Goal: Check status: Check status

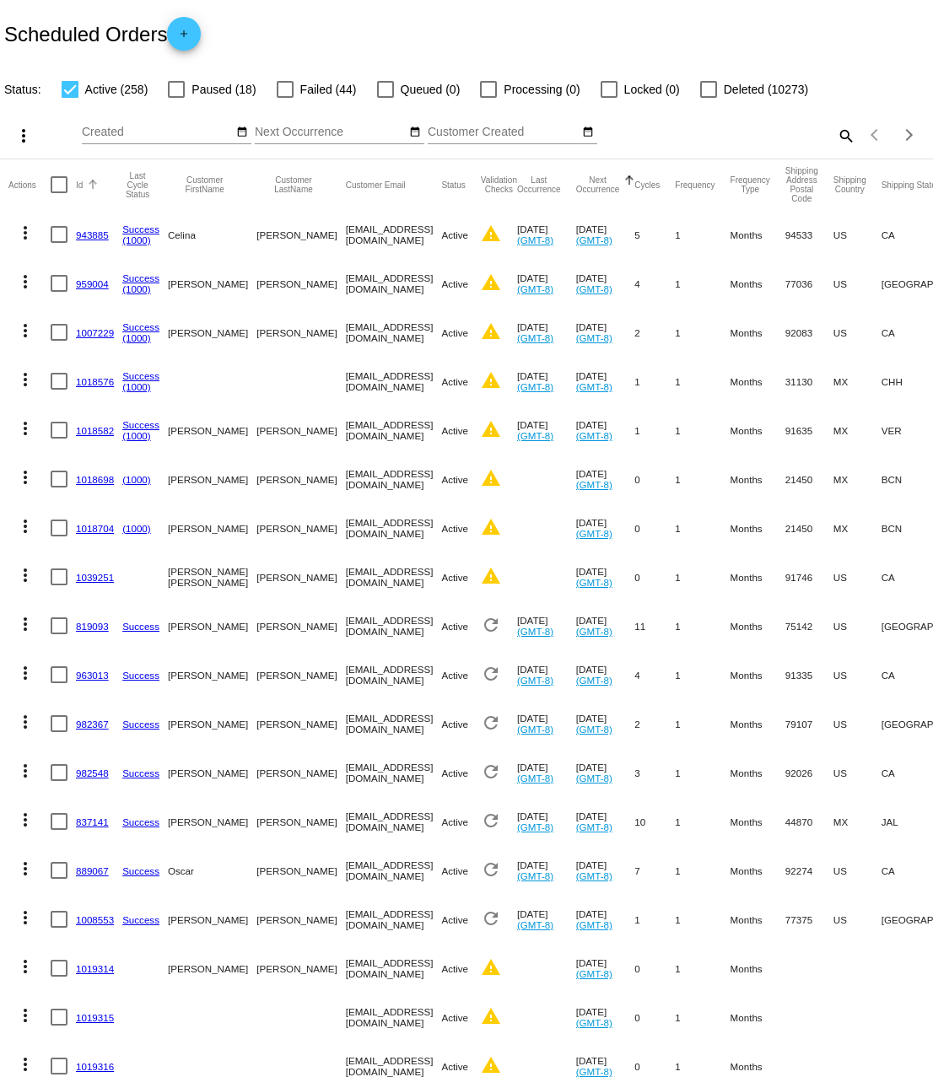
click at [81, 183] on button "Id" at bounding box center [79, 185] width 7 height 10
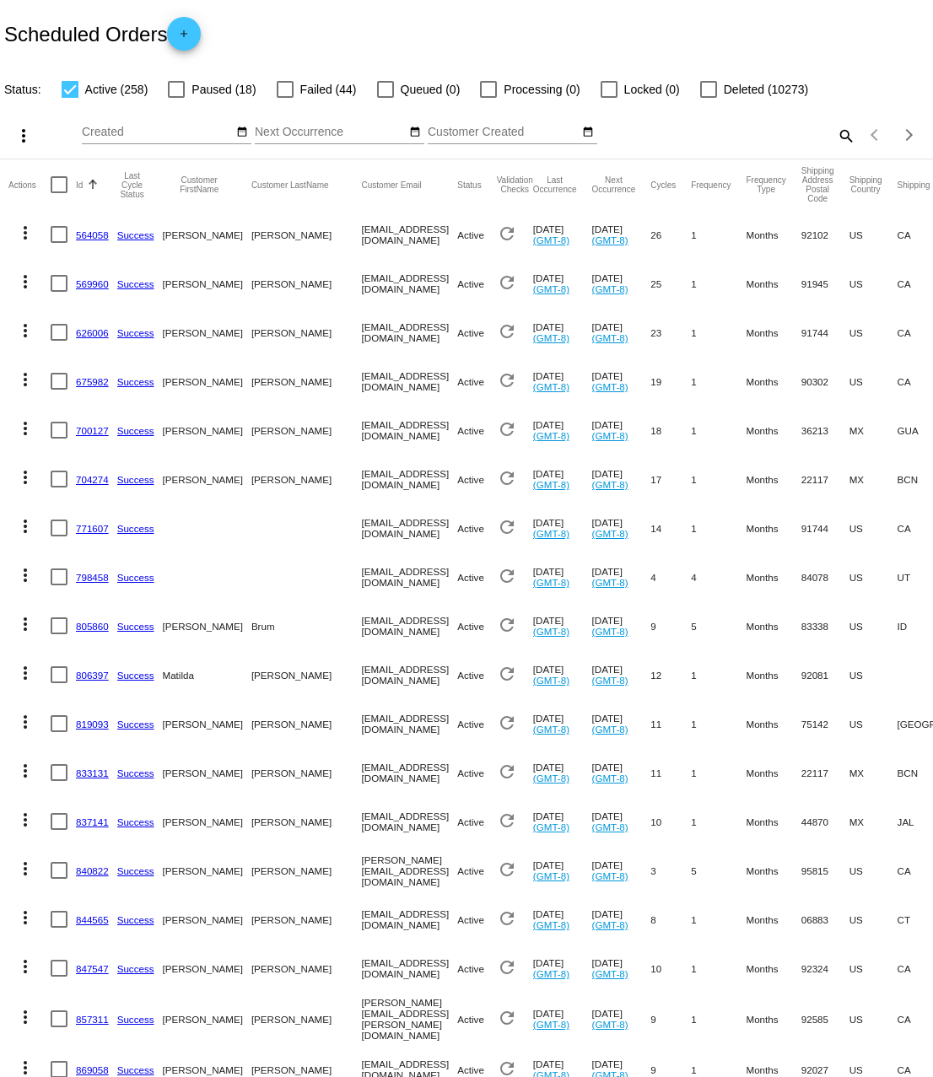
click at [79, 183] on button "Id" at bounding box center [79, 185] width 7 height 10
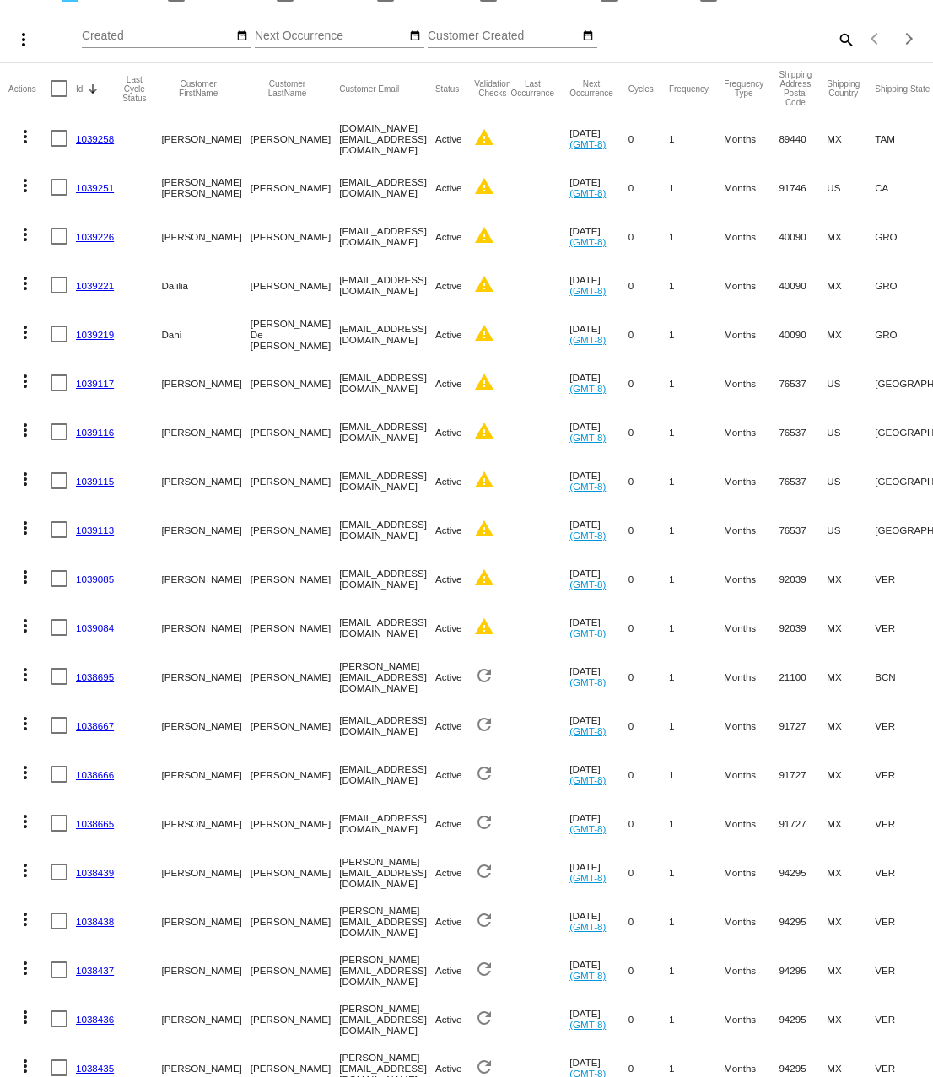
scroll to position [159, 0]
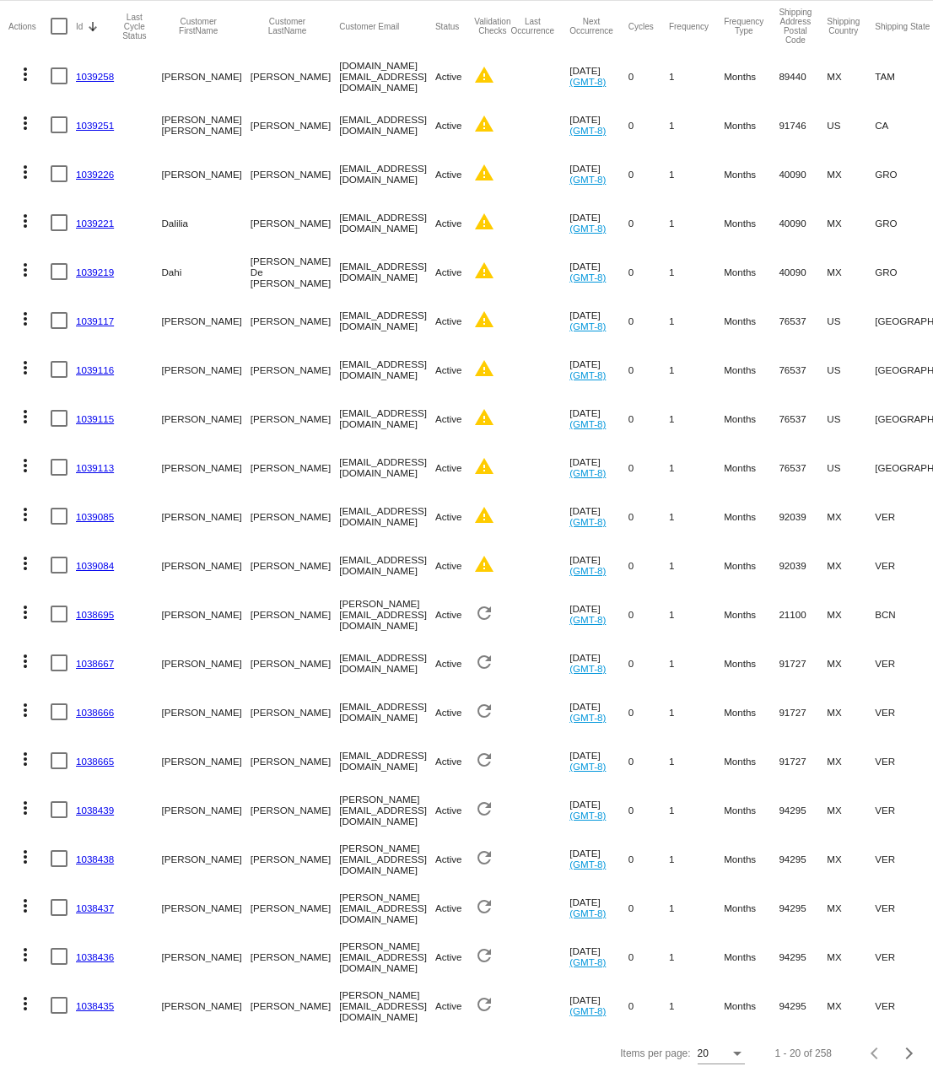
click at [734, 1052] on div "Items per page:" at bounding box center [737, 1054] width 8 height 4
click at [707, 1050] on span "100" at bounding box center [721, 1044] width 47 height 30
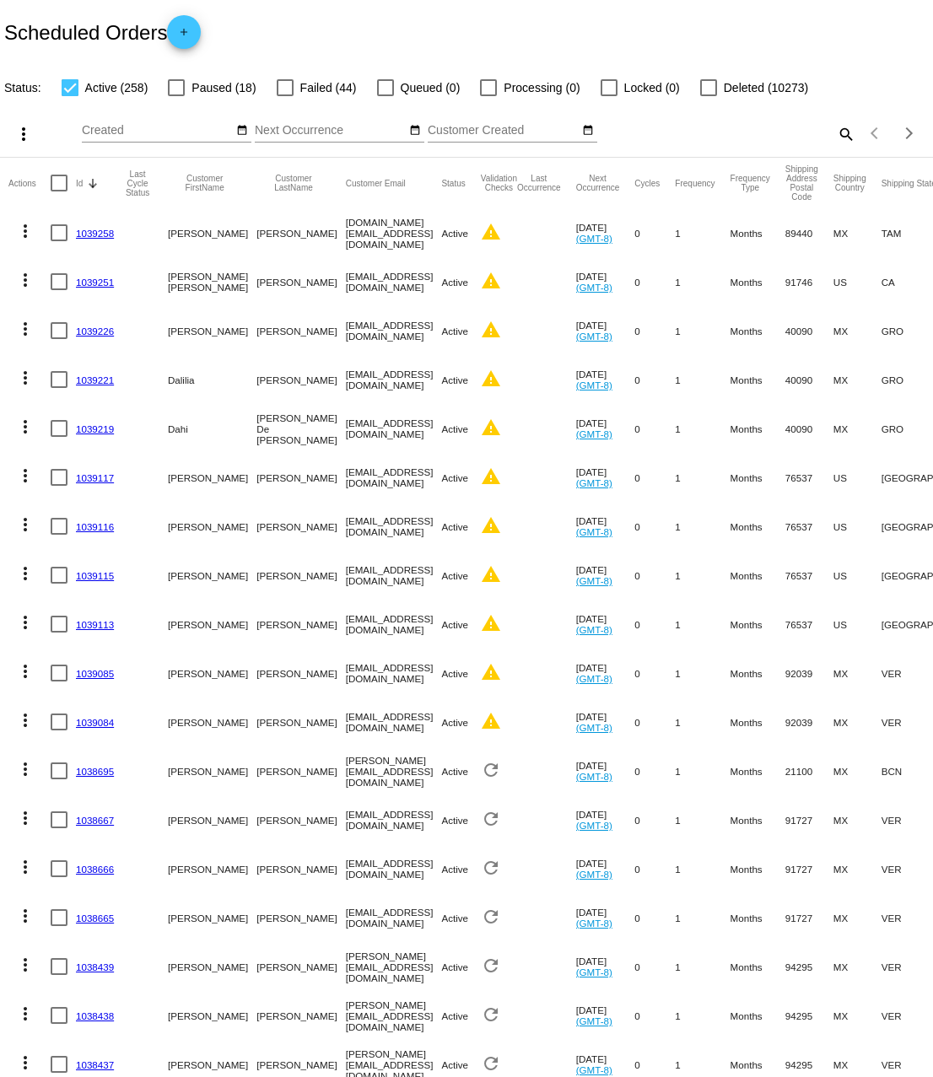
scroll to position [0, 0]
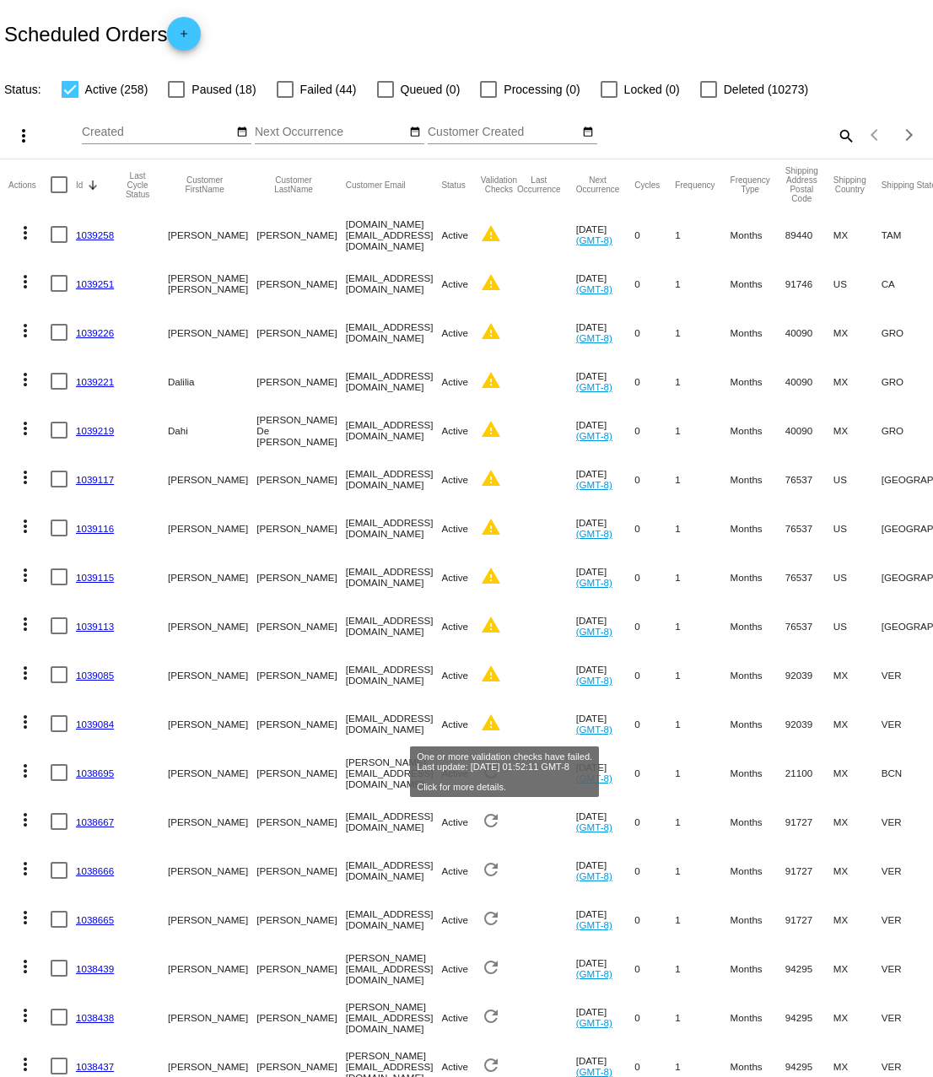
click at [501, 726] on mat-icon "warning" at bounding box center [491, 723] width 20 height 20
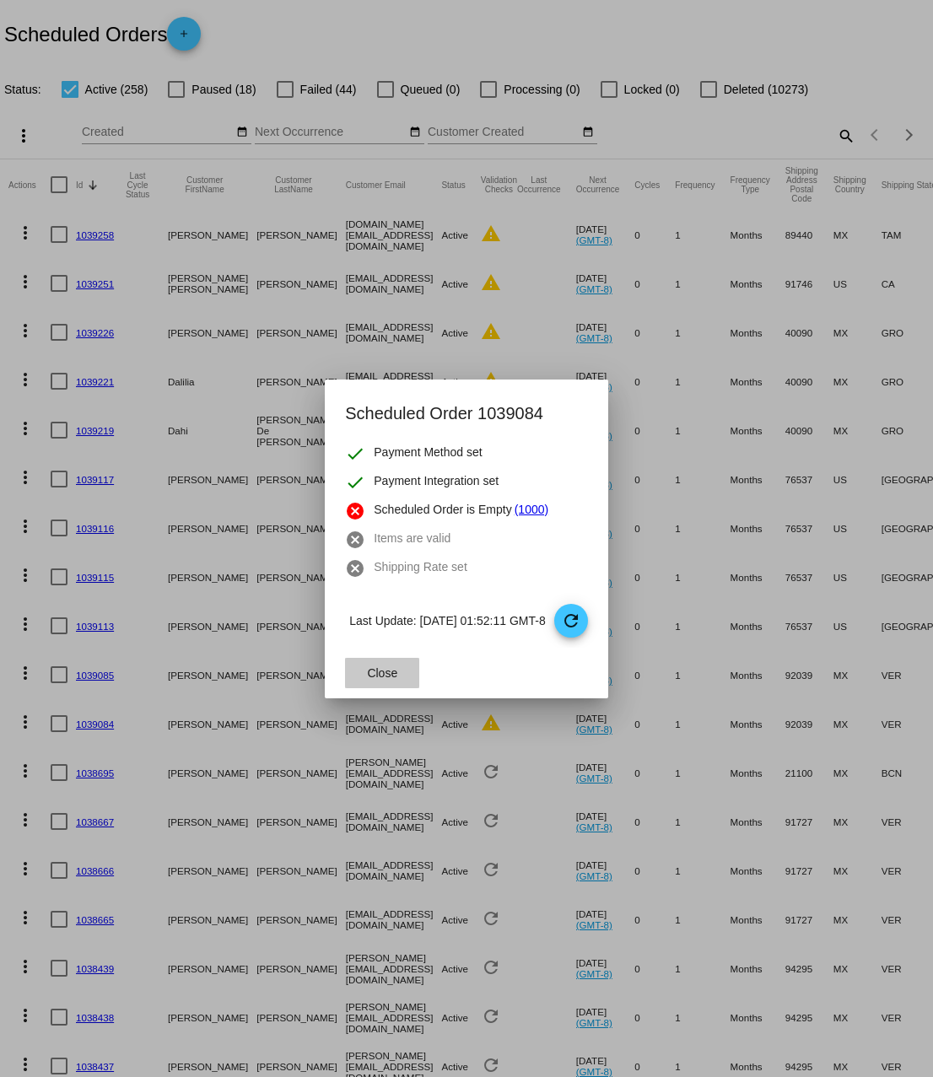
click at [355, 672] on button "Close" at bounding box center [382, 673] width 74 height 30
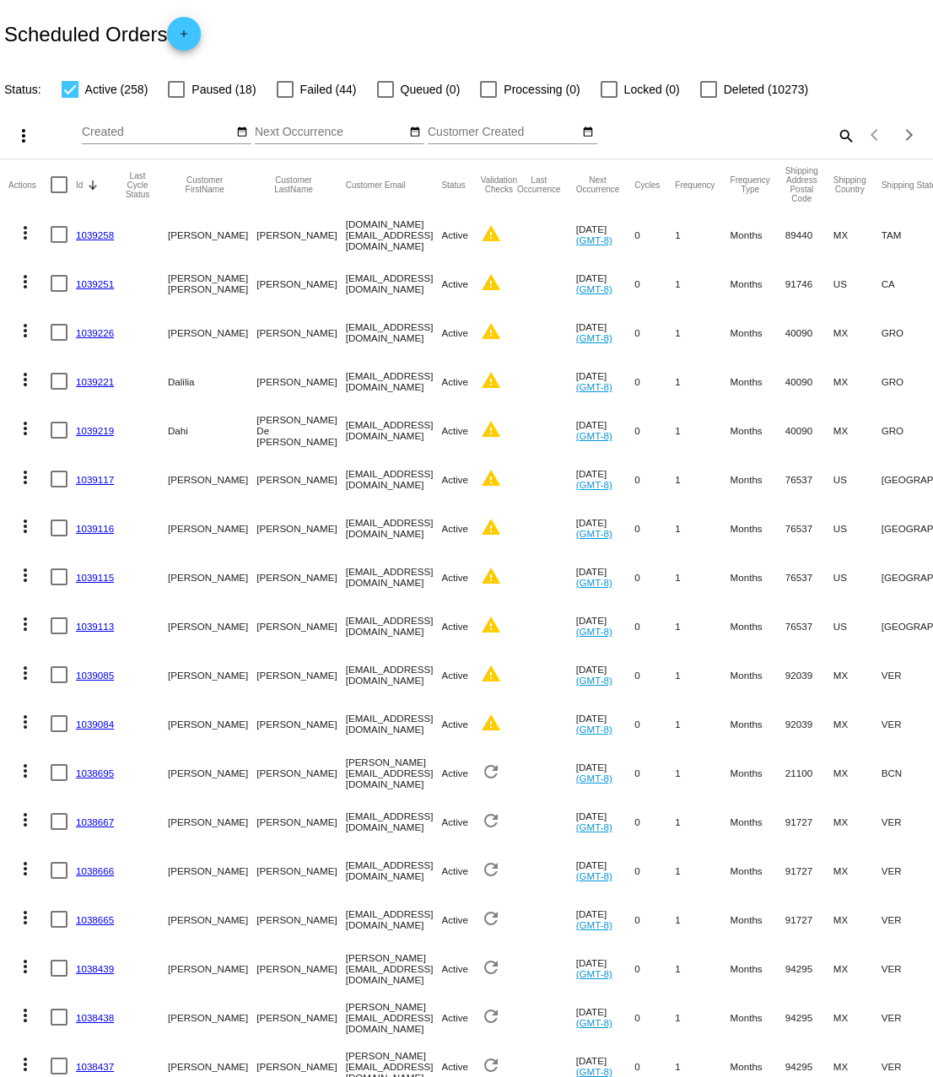
click at [93, 725] on link "1039084" at bounding box center [95, 724] width 38 height 11
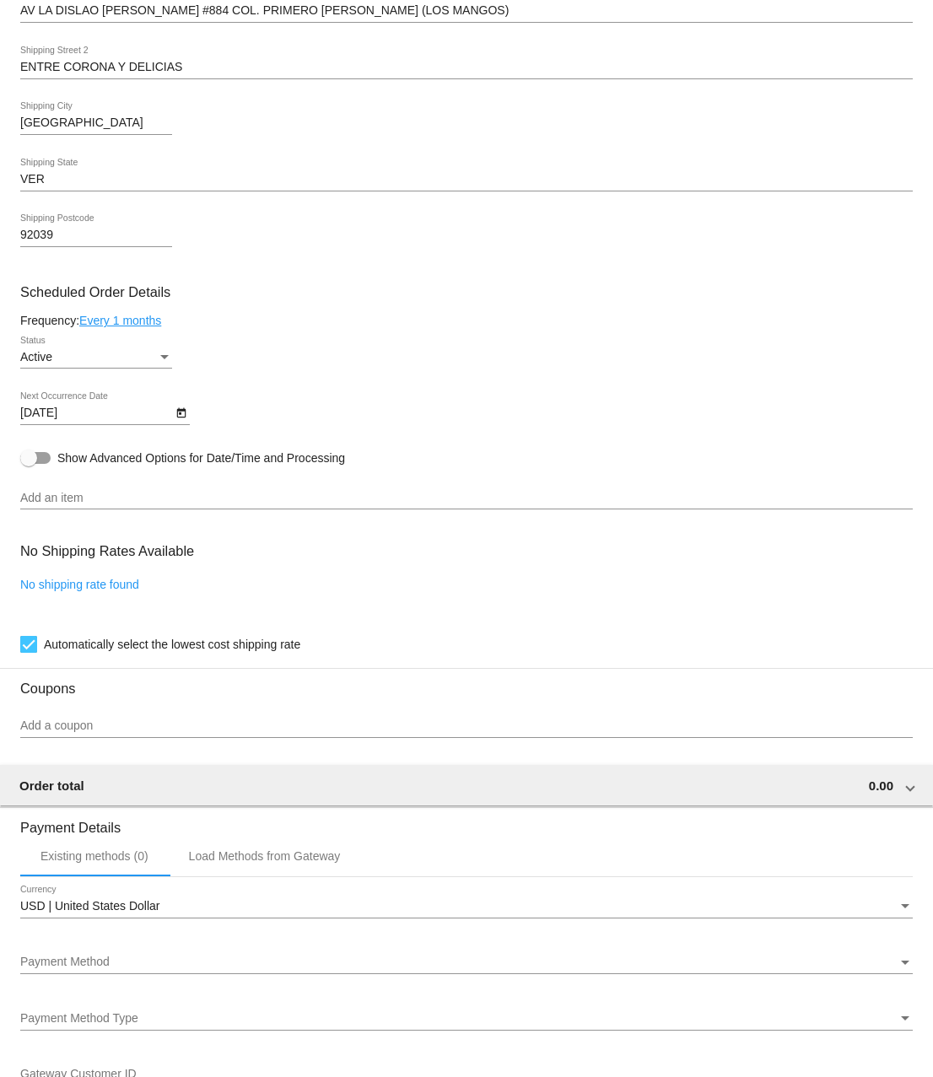
scroll to position [577, 0]
click at [121, 502] on input "Add an item" at bounding box center [466, 497] width 893 height 13
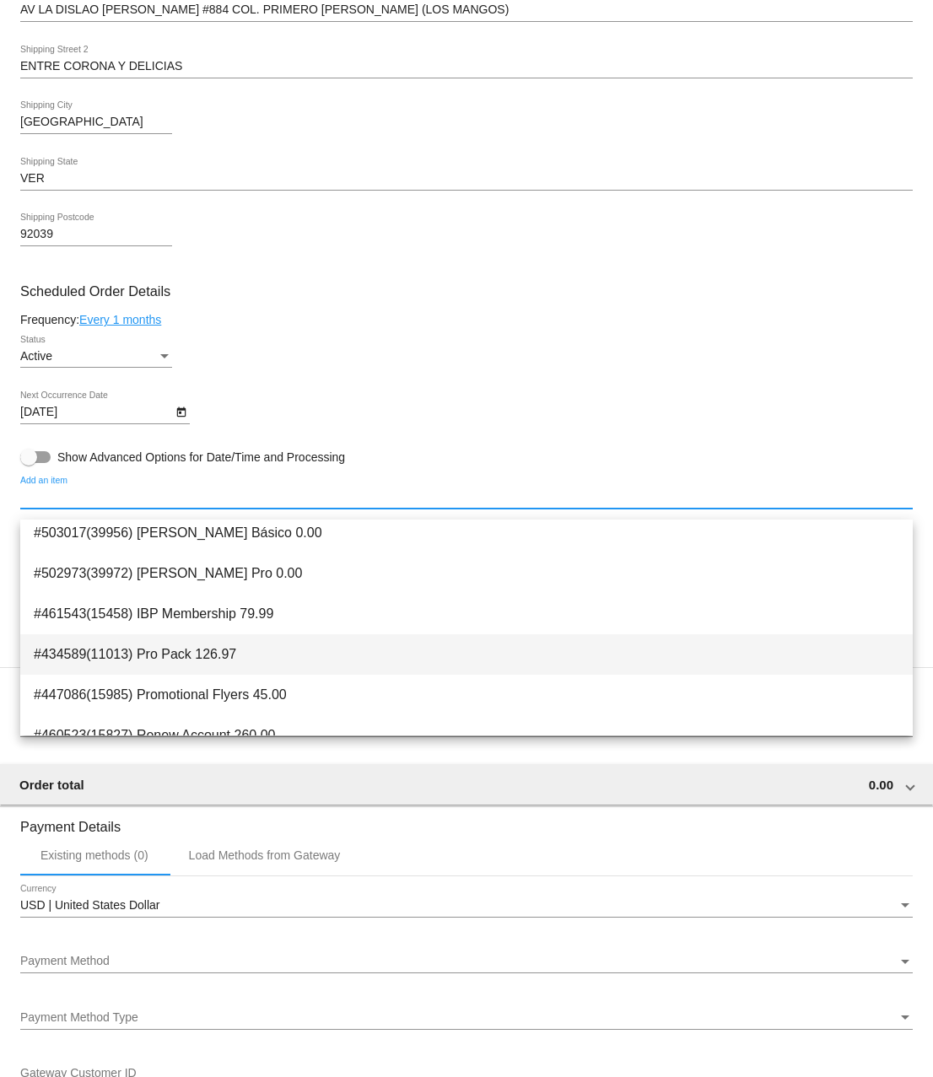
scroll to position [67, 0]
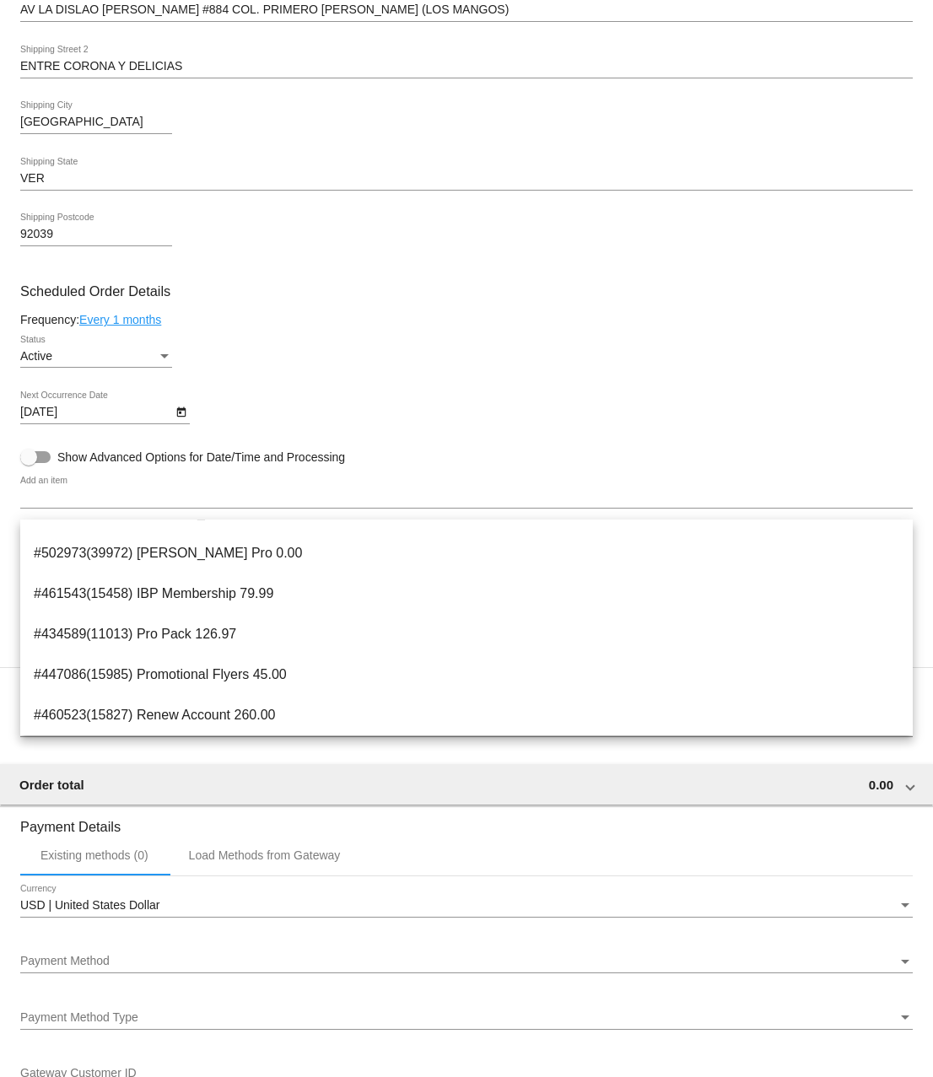
click at [476, 478] on mat-card-content "Customer 6555427: Ozziel Eduardo Trejo Morales ozzieltrejo42@gmail.com Customer…" at bounding box center [466, 757] width 893 height 2147
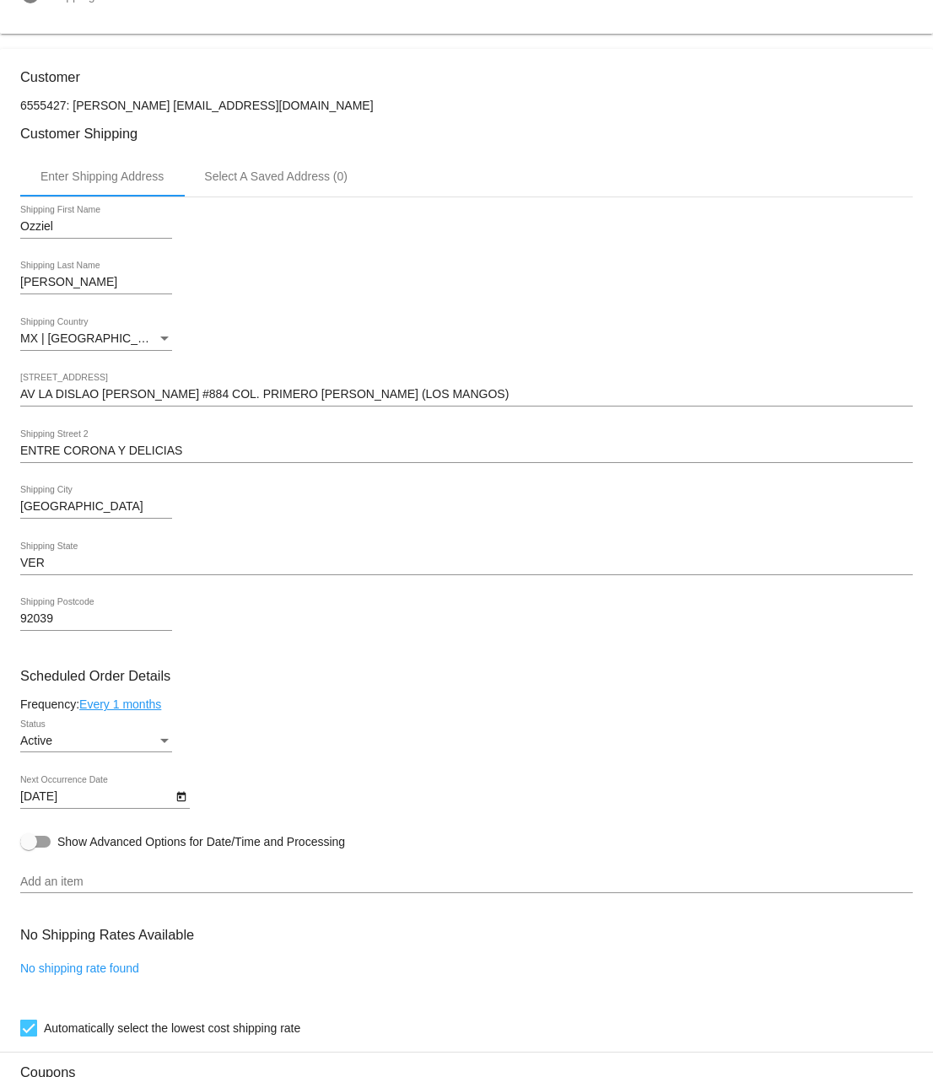
scroll to position [0, 0]
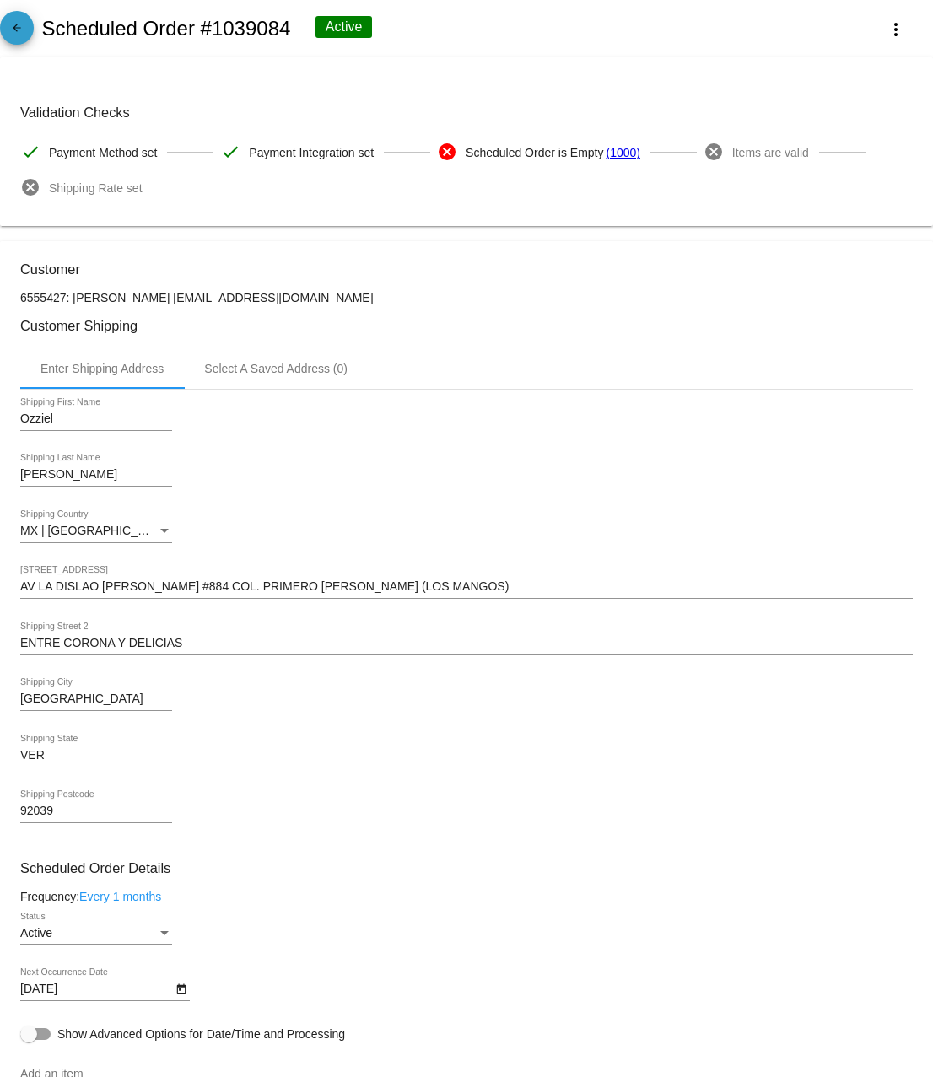
click at [6, 35] on link "arrow_back" at bounding box center [17, 28] width 34 height 34
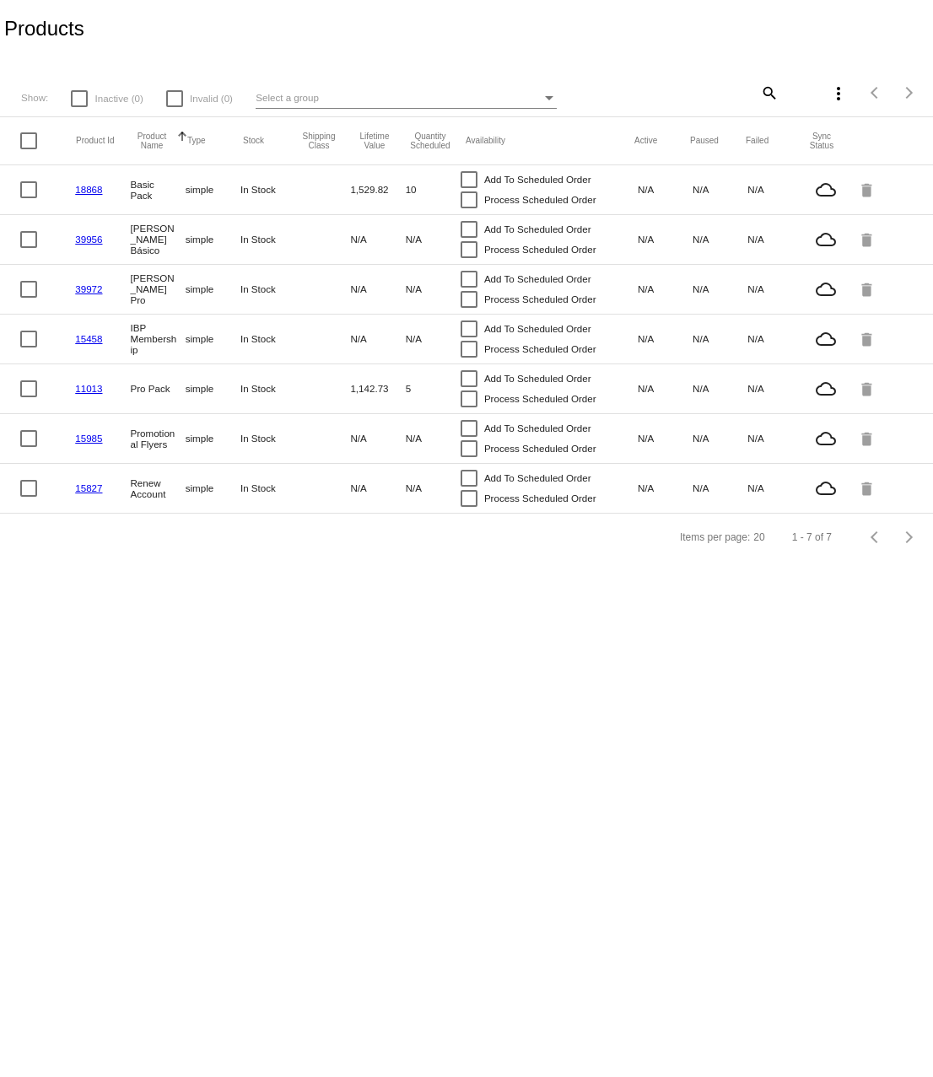
click at [840, 90] on mat-icon "more_vert" at bounding box center [839, 94] width 20 height 20
click at [586, 527] on div at bounding box center [466, 538] width 933 height 1077
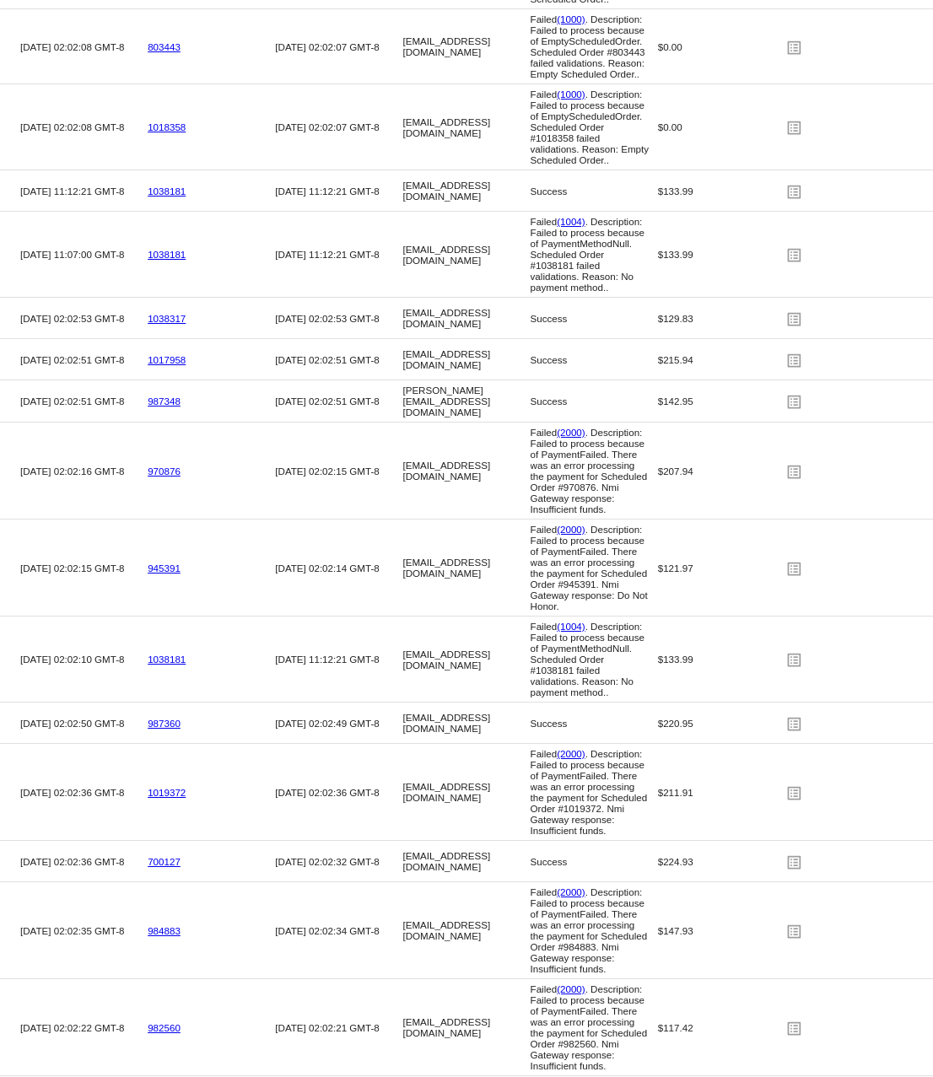
scroll to position [3243, 0]
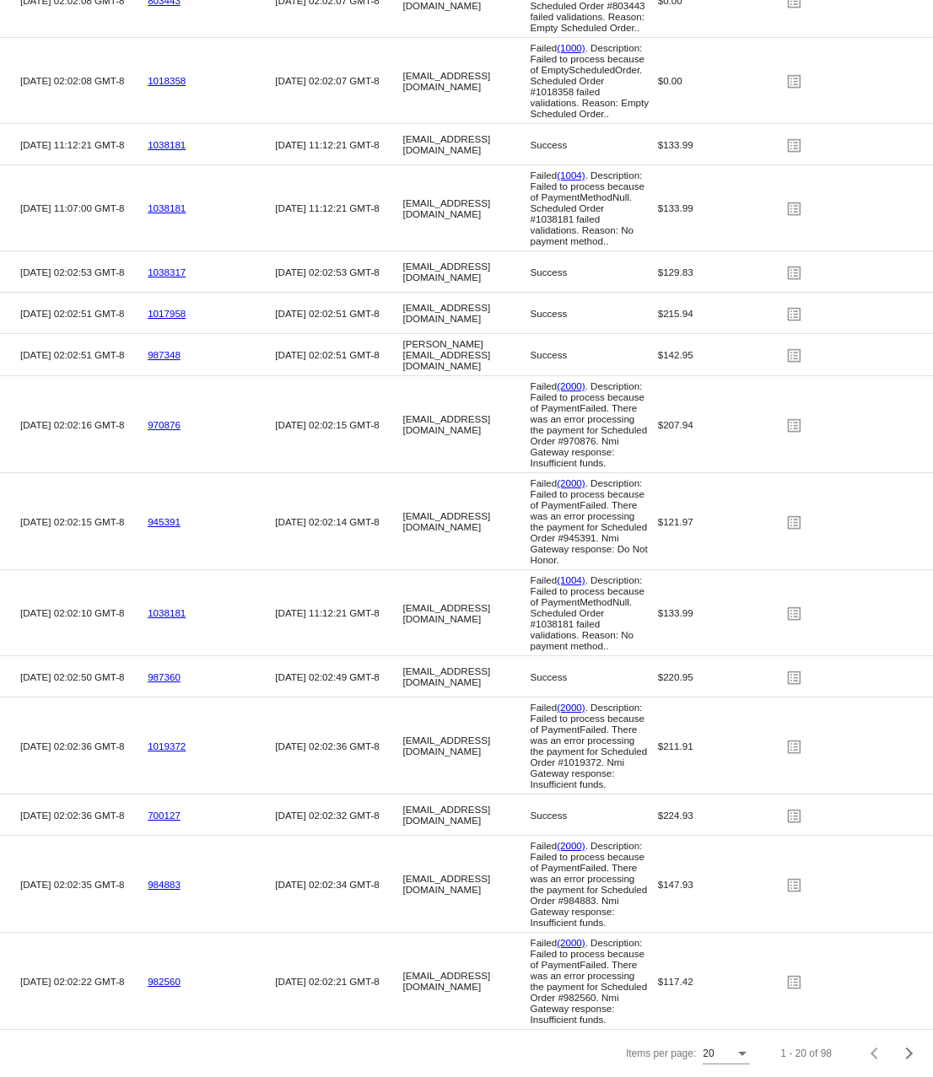
click at [737, 1047] on div "20" at bounding box center [726, 1050] width 47 height 29
click at [726, 1042] on span "100" at bounding box center [727, 1044] width 47 height 30
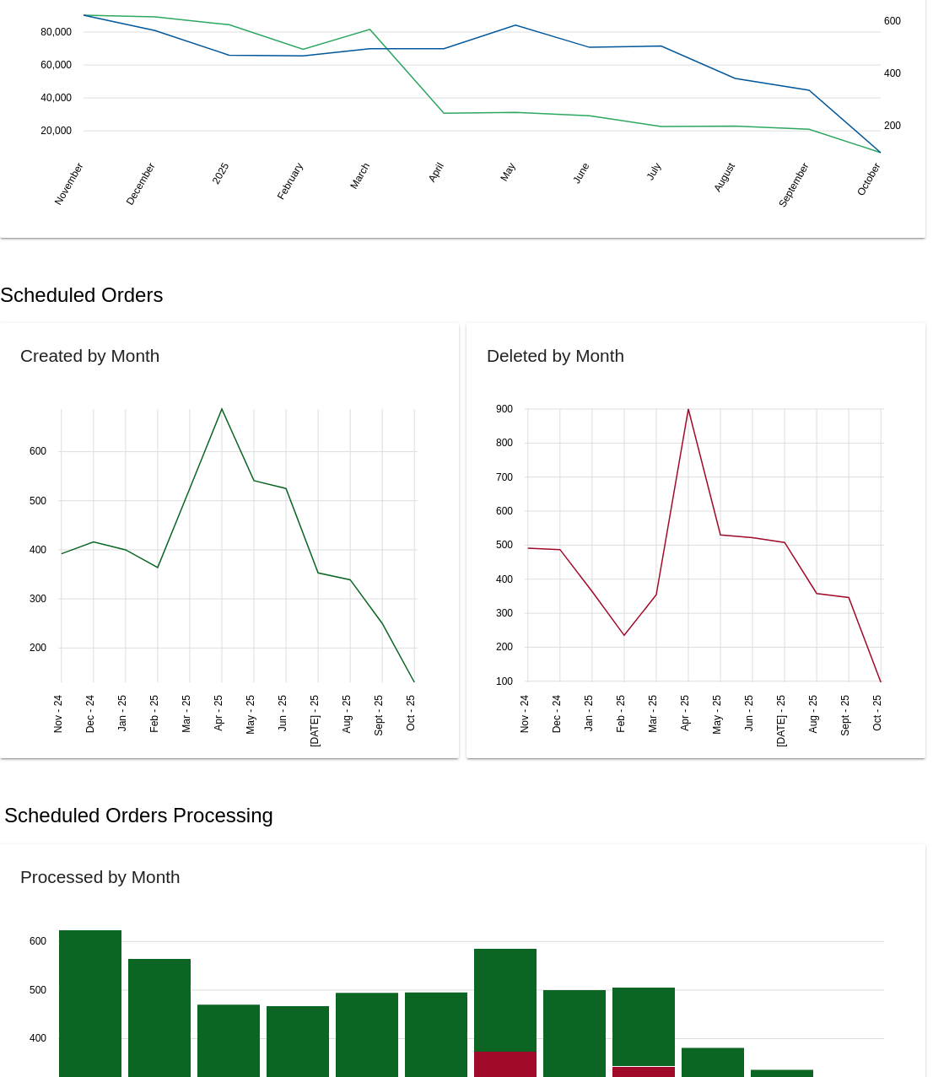
scroll to position [0, 0]
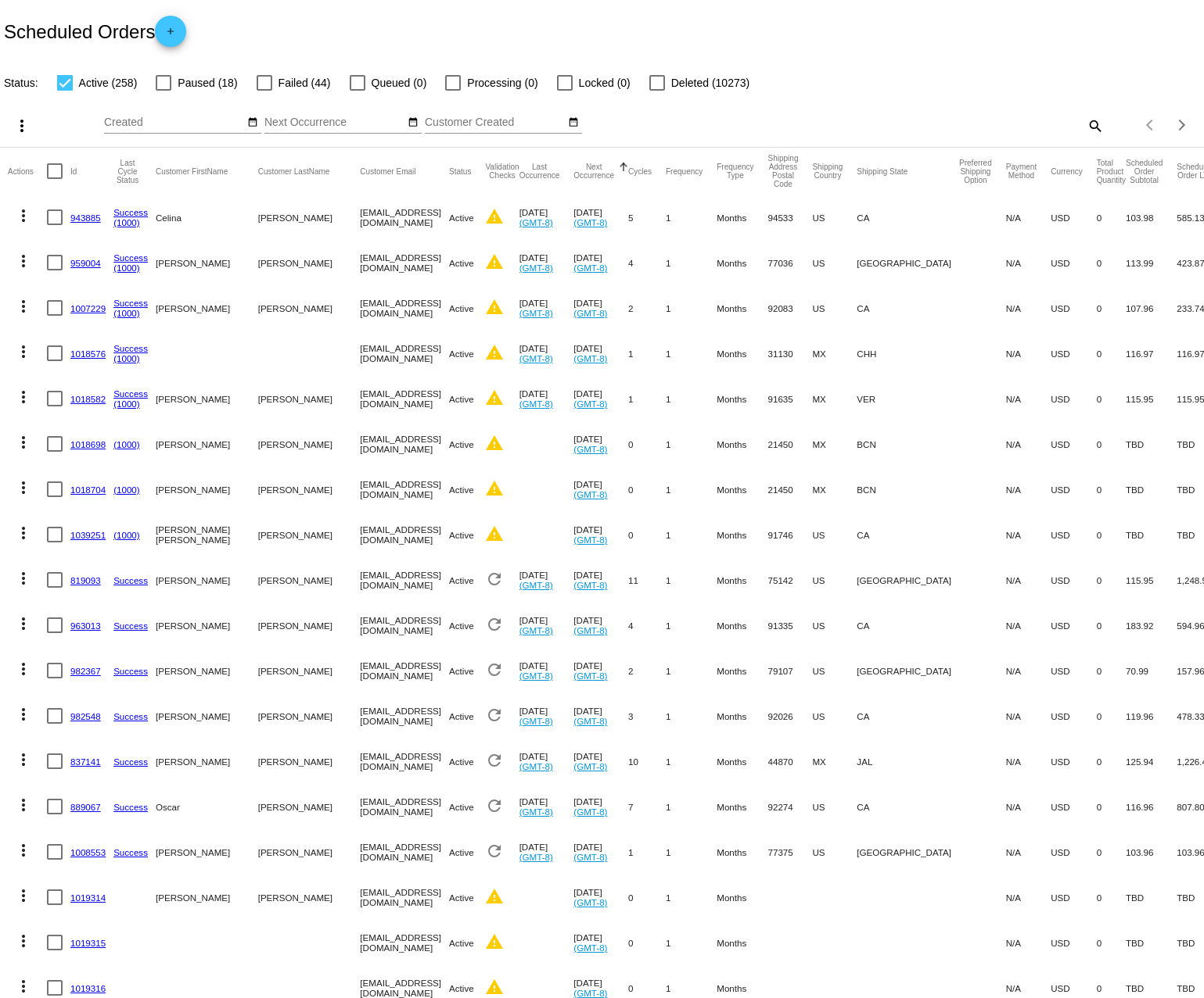
click at [360, 534] on mat-cell "[EMAIL_ADDRESS][DOMAIN_NAME]" at bounding box center [404, 535] width 89 height 45
click at [77, 534] on link "1039251" at bounding box center [88, 535] width 35 height 10
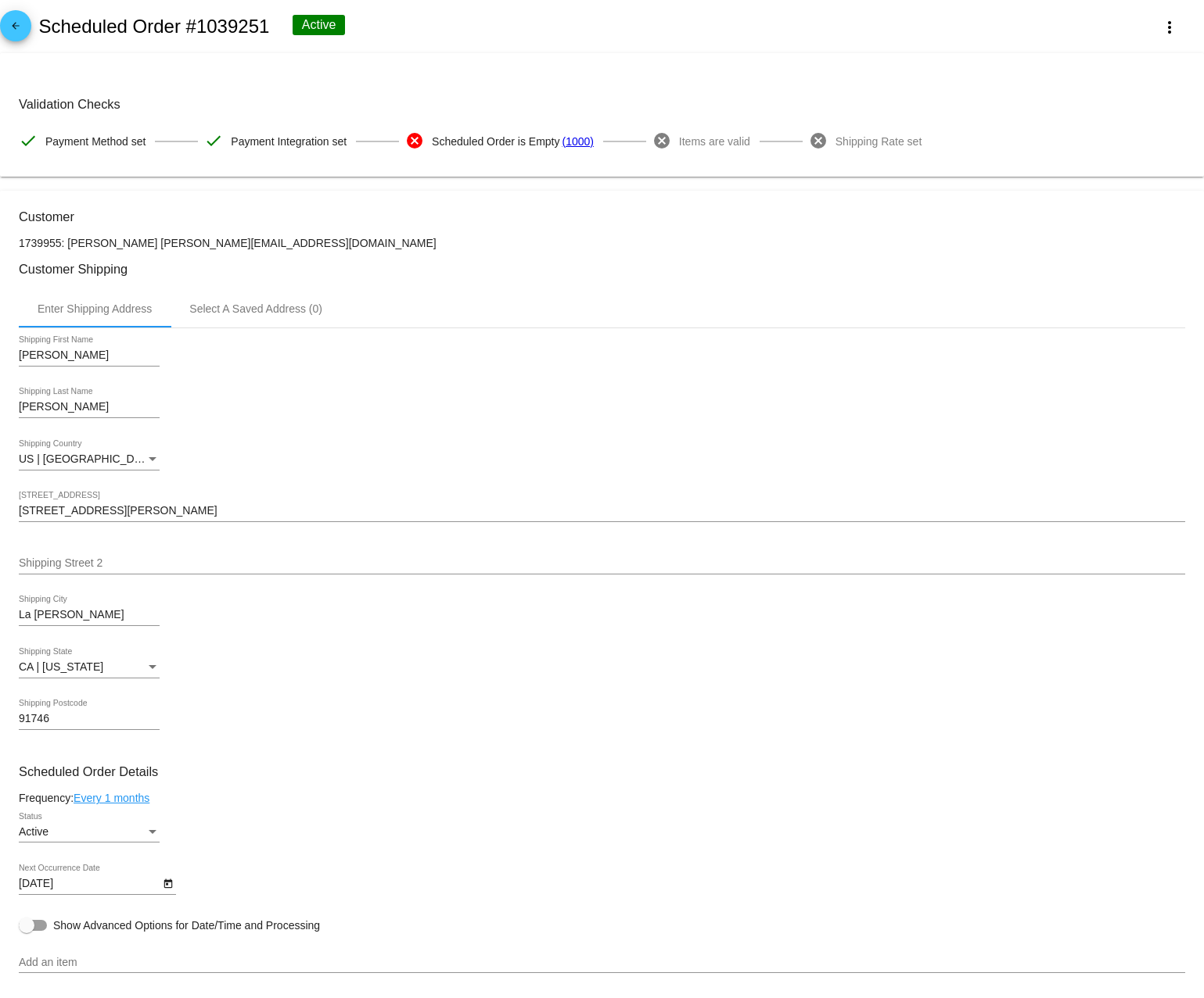
click at [576, 144] on link "(1000)" at bounding box center [577, 141] width 32 height 32
click at [102, 146] on span "Payment Method set" at bounding box center [95, 141] width 100 height 32
click at [20, 26] on mat-icon "arrow_back" at bounding box center [16, 30] width 19 height 19
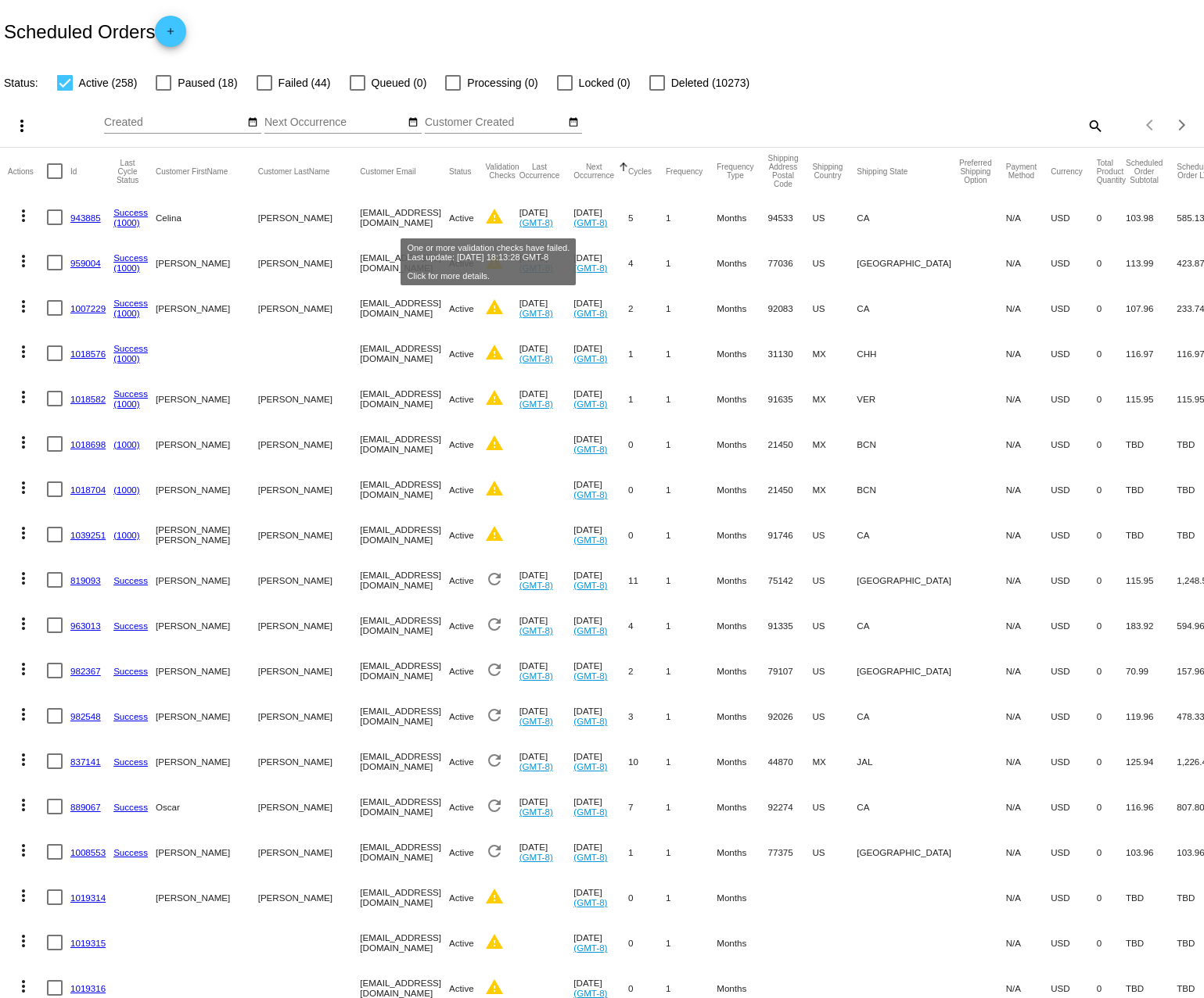
click at [488, 216] on mat-icon "warning" at bounding box center [494, 217] width 19 height 19
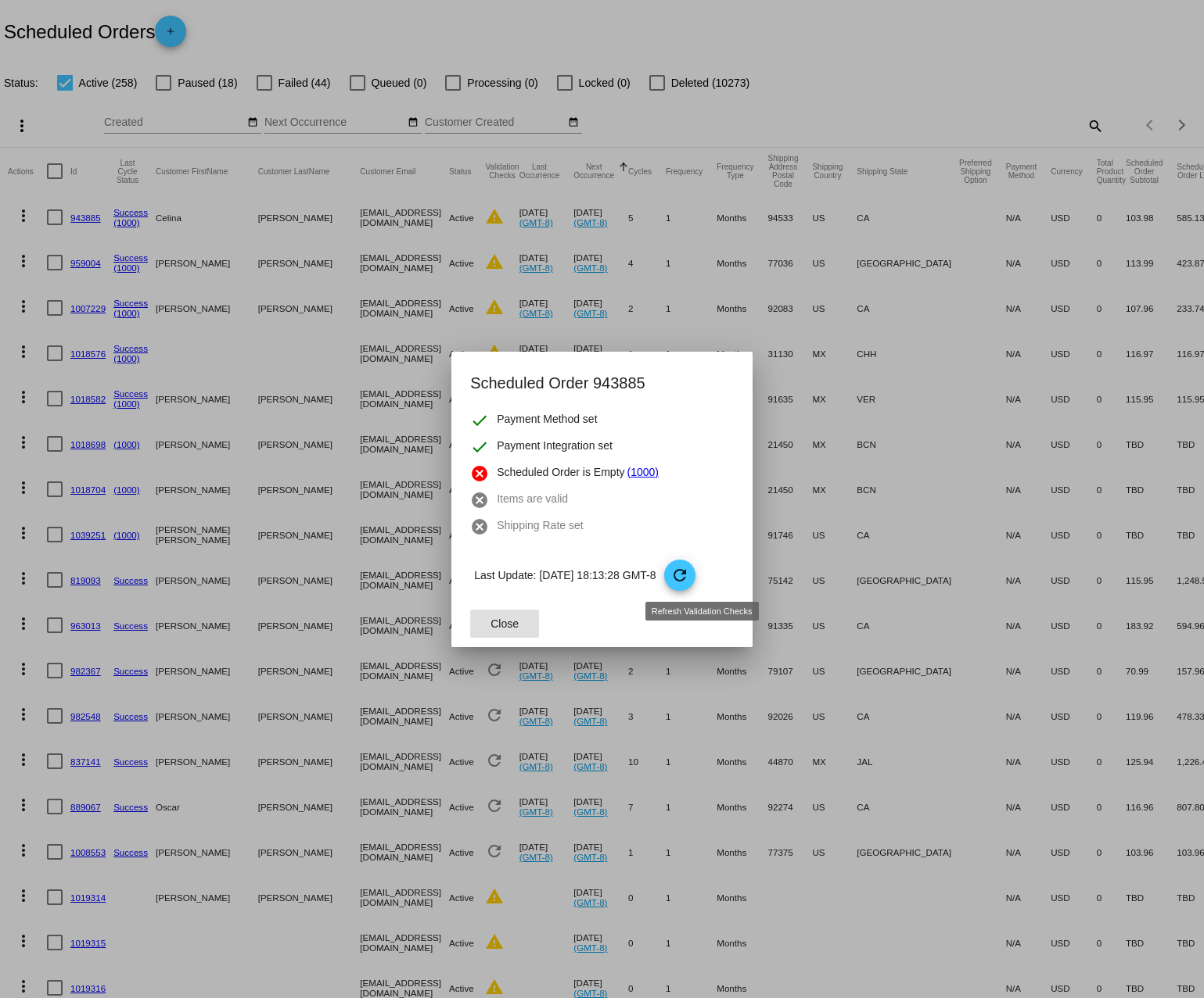
click at [689, 576] on mat-icon "refresh" at bounding box center [679, 575] width 19 height 19
click at [493, 628] on span "Close" at bounding box center [504, 624] width 28 height 12
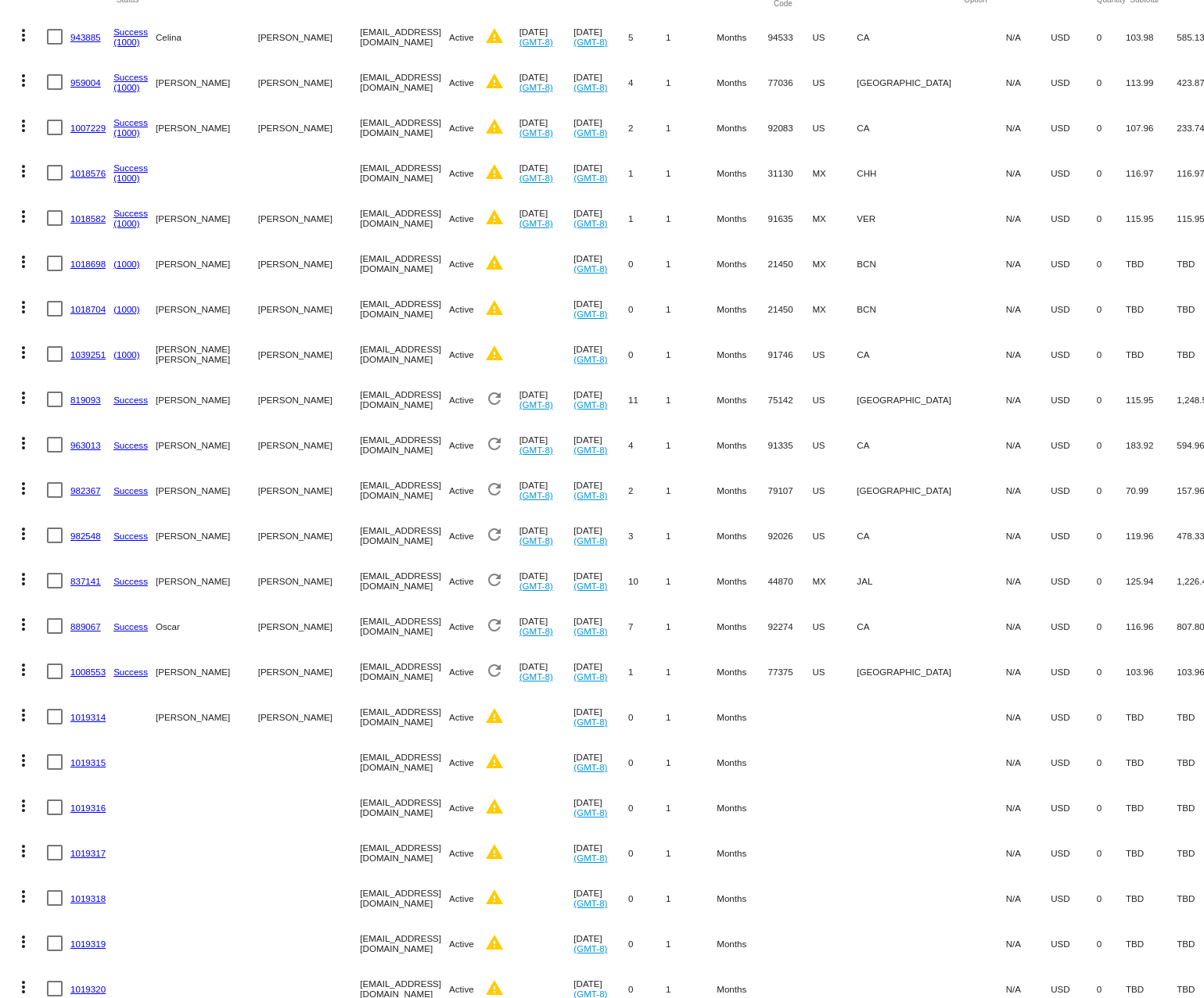
scroll to position [178, 0]
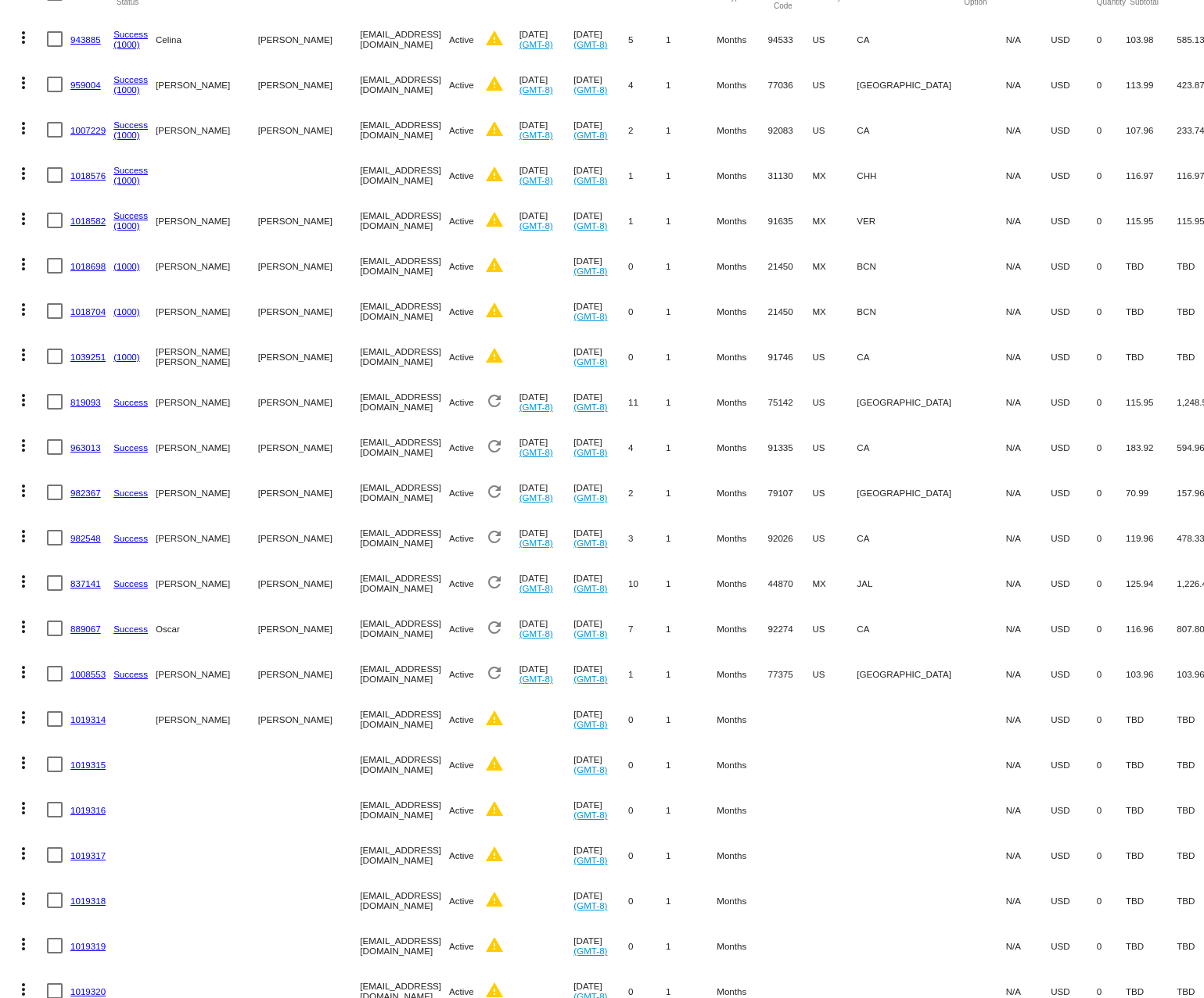
click at [486, 582] on mat-icon "refresh" at bounding box center [494, 582] width 19 height 19
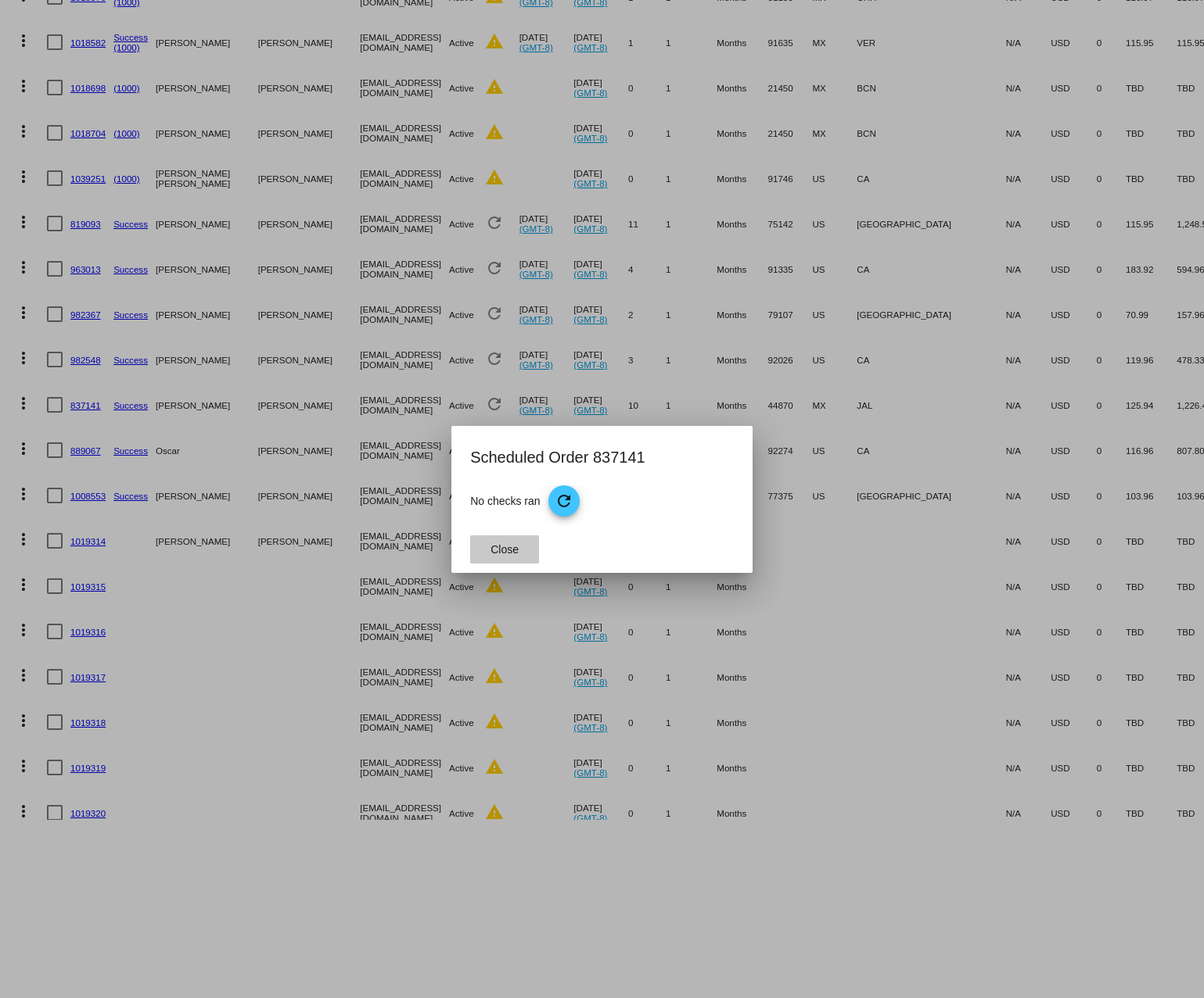
click at [486, 548] on button "Close" at bounding box center [504, 550] width 69 height 28
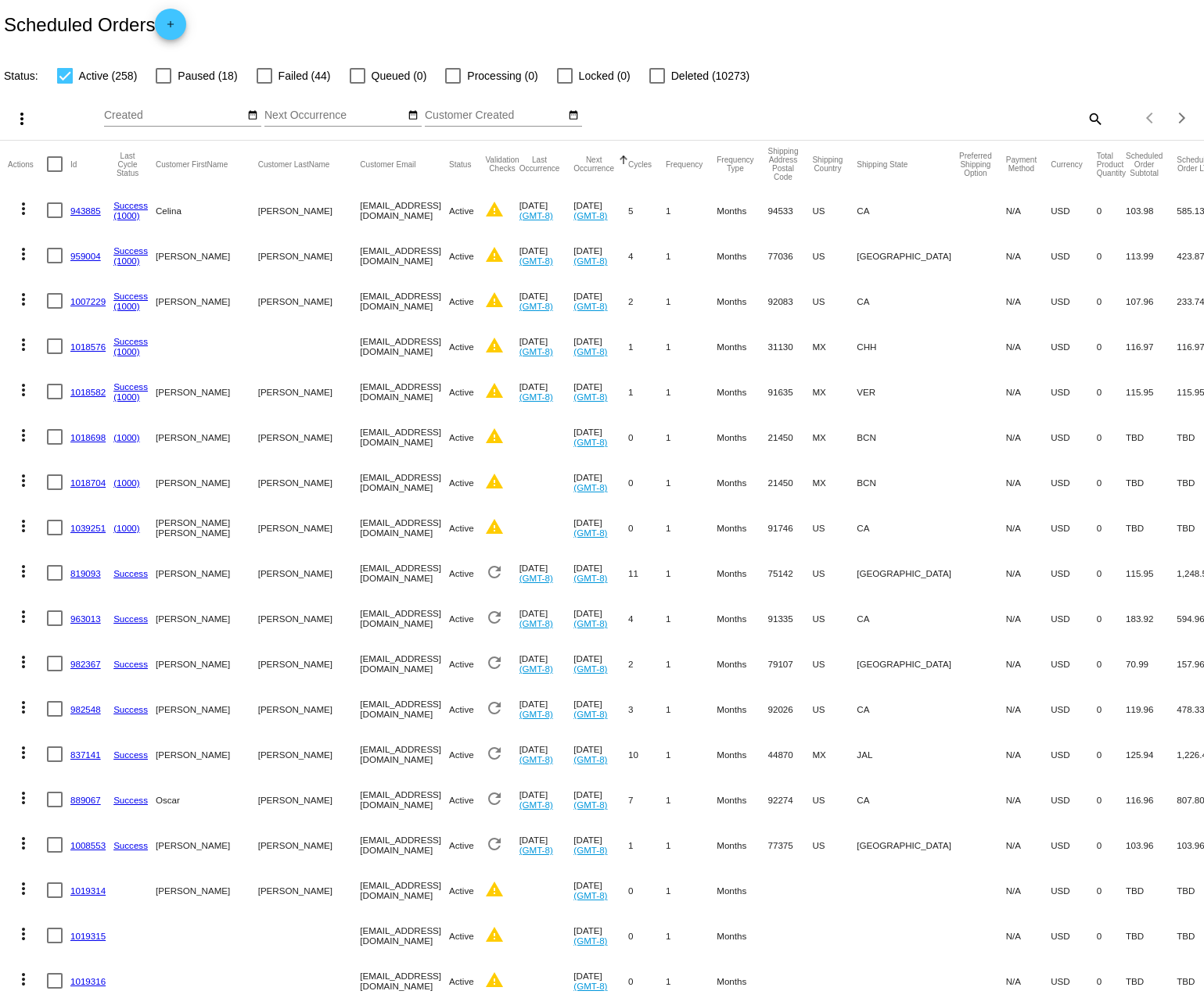
scroll to position [0, 0]
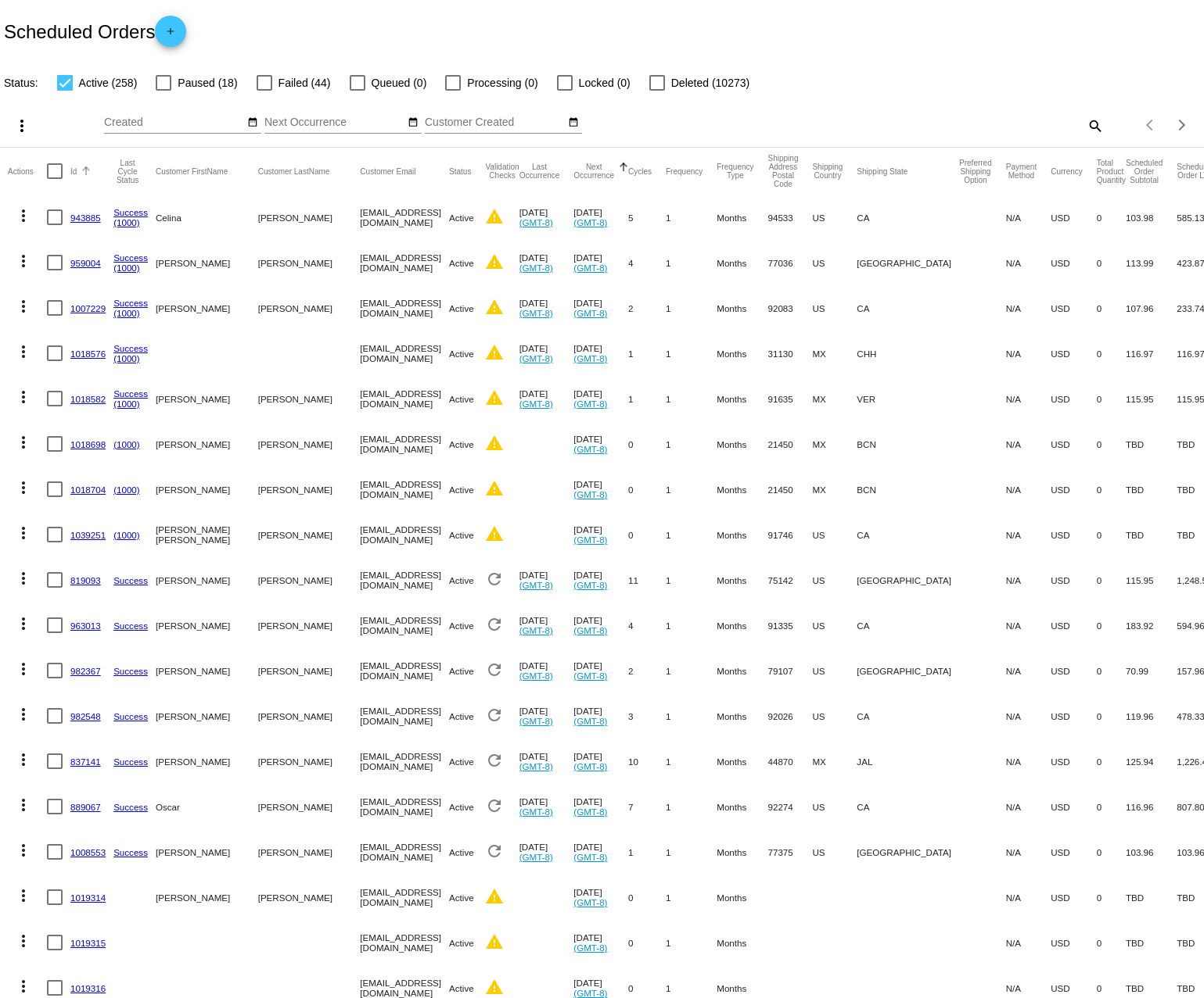
click at [72, 172] on button "Id" at bounding box center [73, 171] width 6 height 9
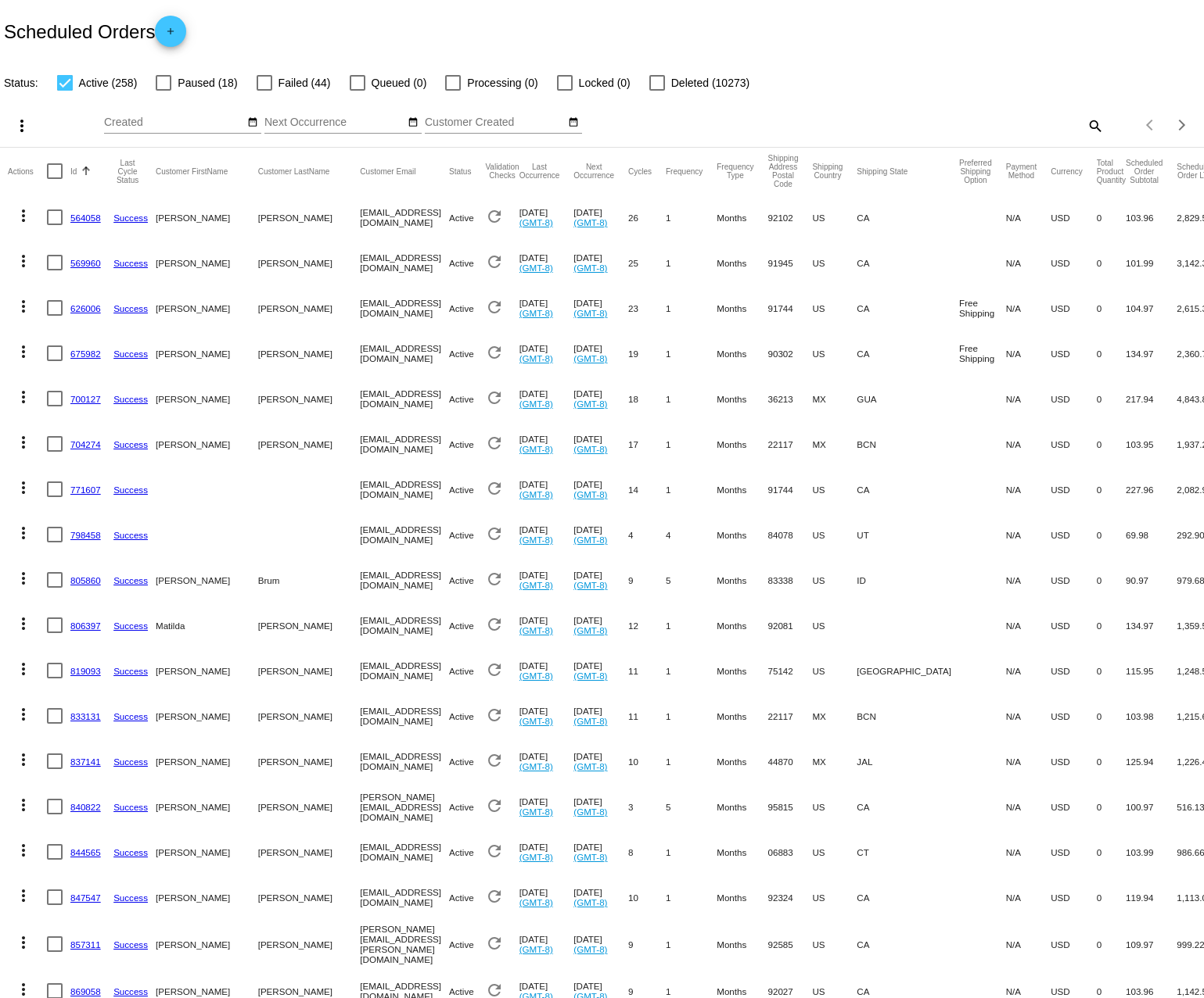
click at [77, 172] on button "Id" at bounding box center [73, 171] width 6 height 9
